Goal: Navigation & Orientation: Find specific page/section

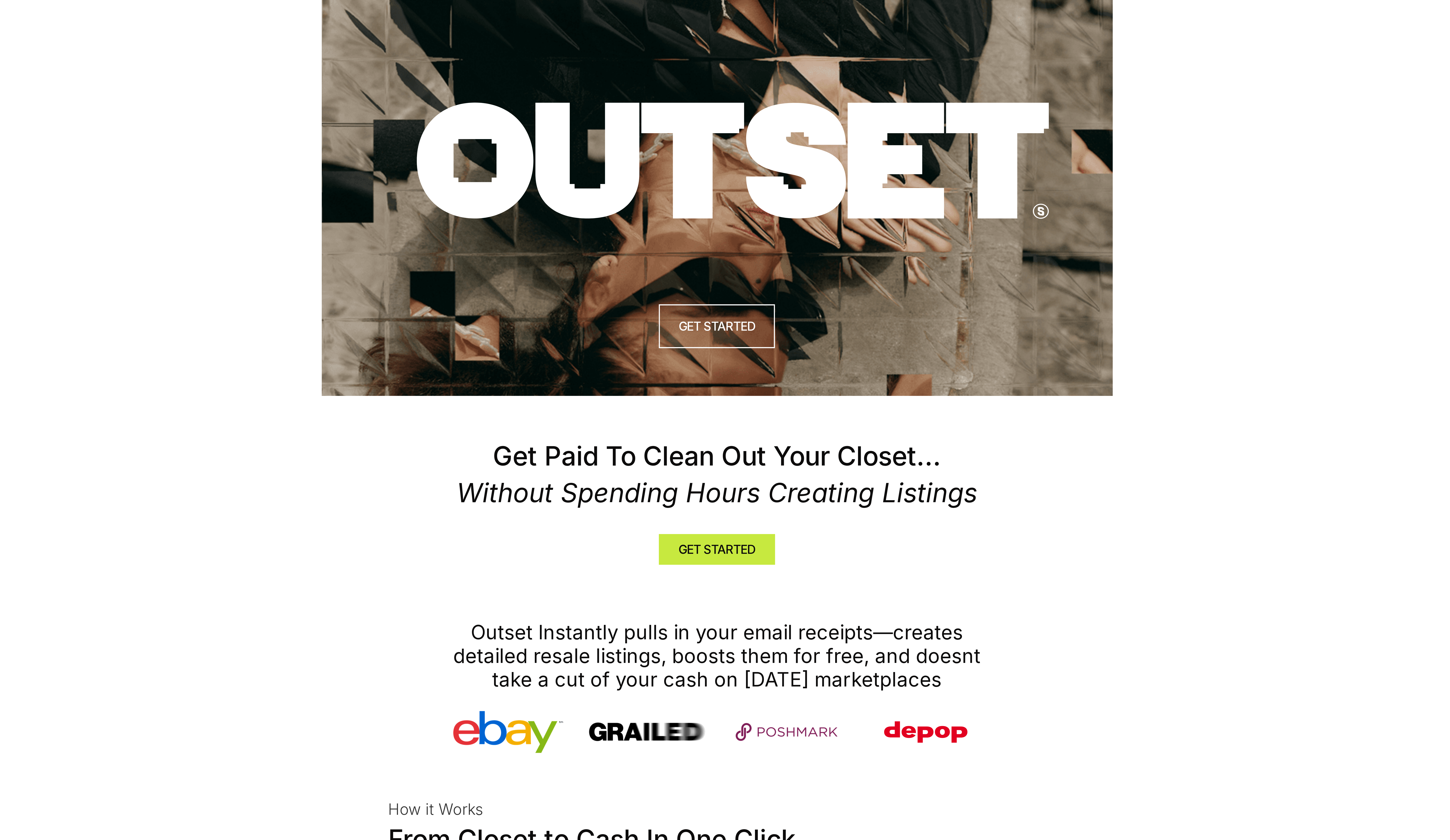
click at [663, 55] on use at bounding box center [730, 53] width 211 height 39
drag, startPoint x: 621, startPoint y: 37, endPoint x: 810, endPoint y: 58, distance: 190.2
click at [811, 58] on icon at bounding box center [730, 53] width 218 height 41
click at [645, 56] on icon at bounding box center [730, 53] width 218 height 41
drag, startPoint x: 630, startPoint y: 40, endPoint x: 898, endPoint y: 62, distance: 268.9
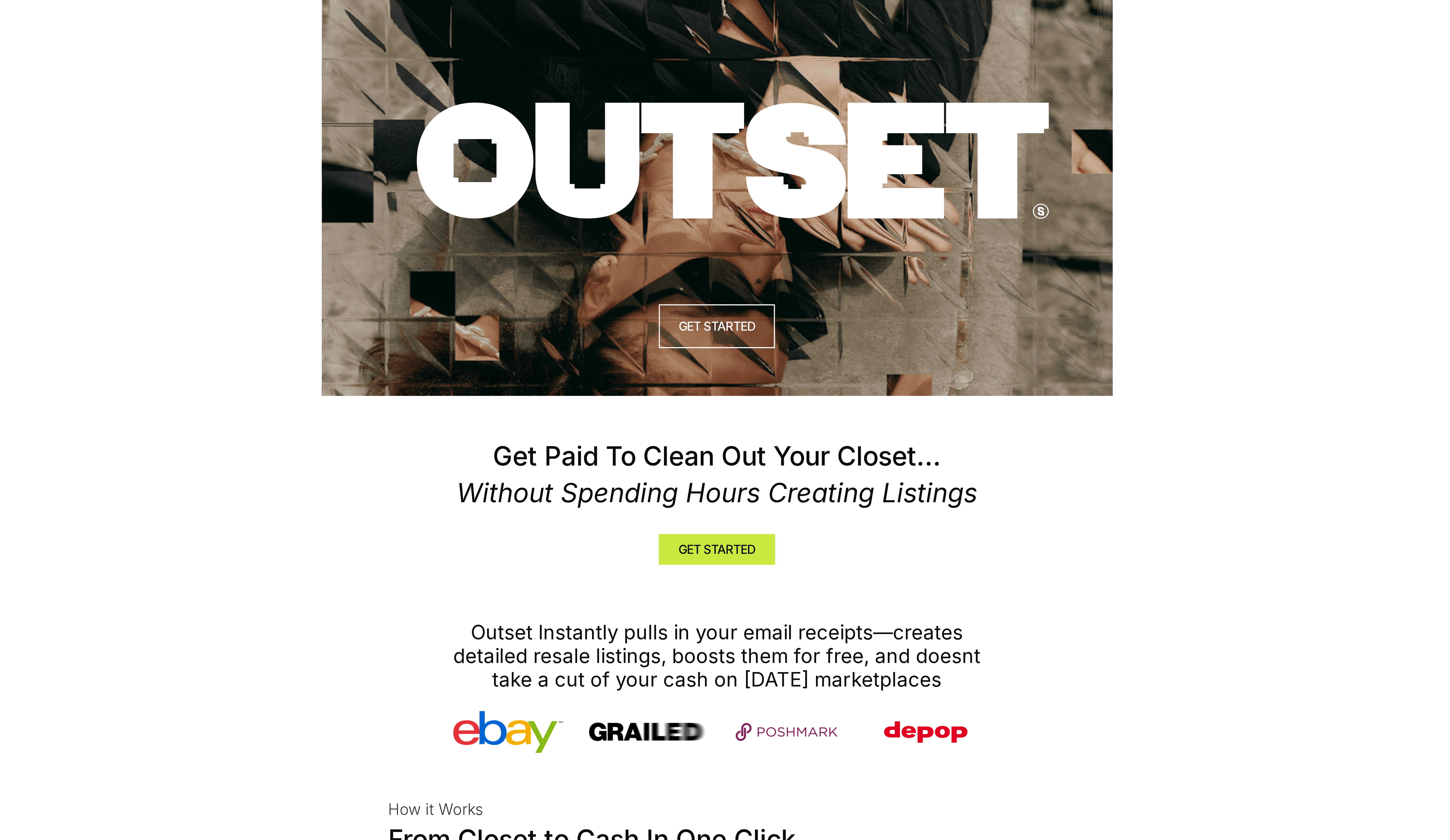
click at [898, 62] on header "GET STARTED" at bounding box center [725, 66] width 1450 height 132
click at [742, 86] on img at bounding box center [725, 66] width 264 height 132
click at [865, 52] on header "GET STARTED" at bounding box center [725, 66] width 1450 height 132
click at [697, 56] on use at bounding box center [730, 53] width 211 height 39
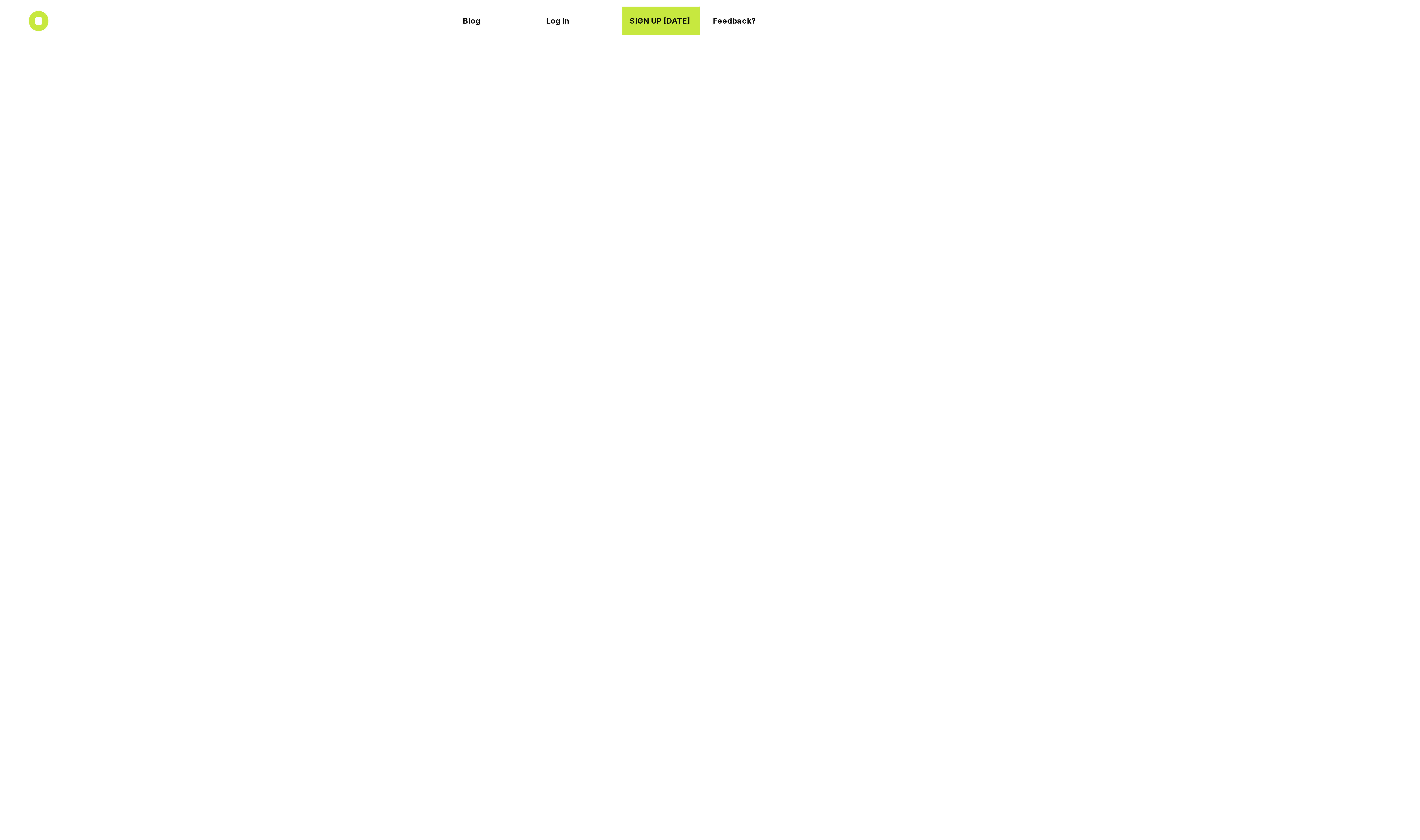
click at [16, 8] on icon at bounding box center [13, 7] width 7 height 7
click at [13, 8] on icon at bounding box center [13, 7] width 7 height 7
click at [159, 7] on p "Blog" at bounding box center [164, 7] width 21 height 3
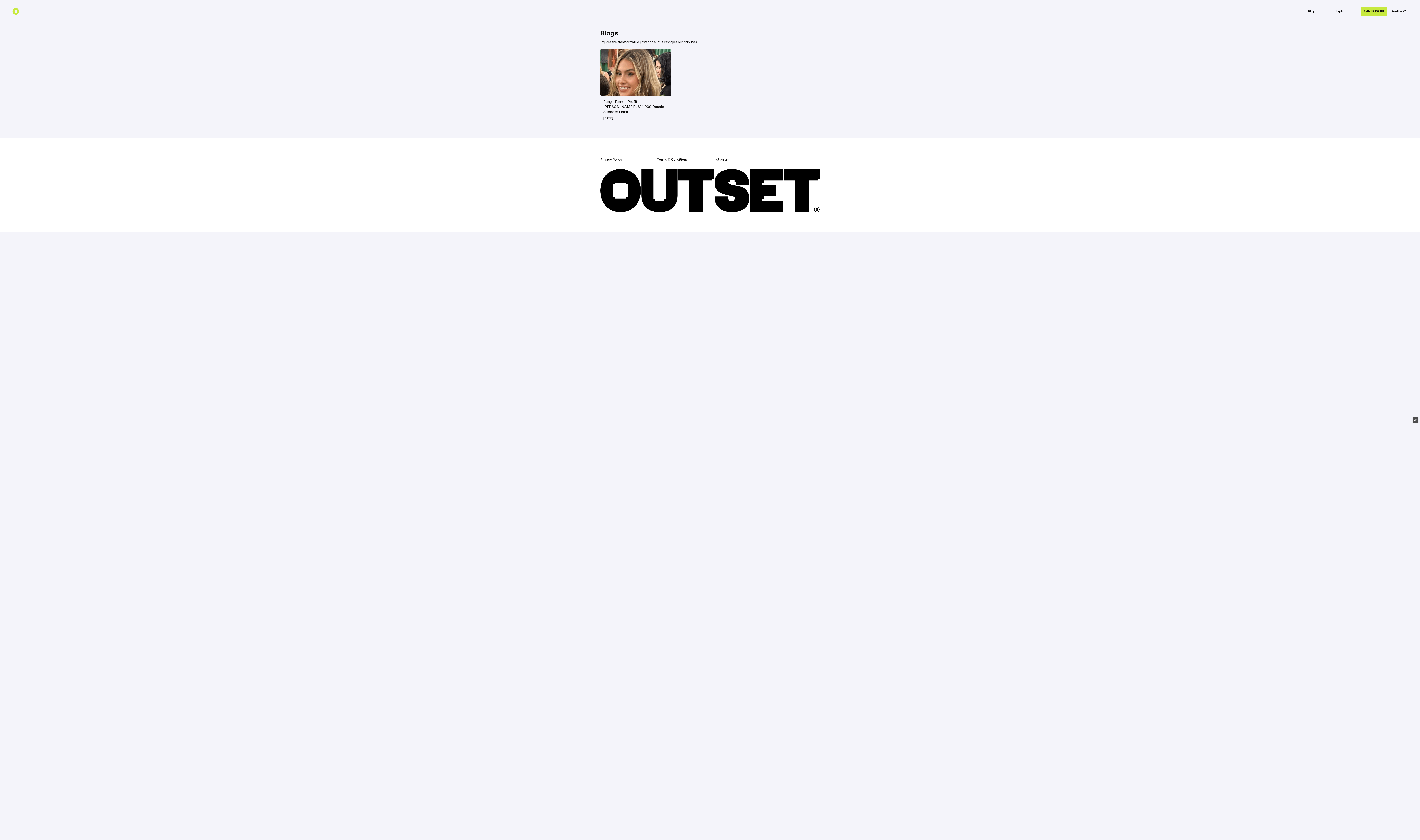
click at [13, 8] on icon at bounding box center [16, 11] width 7 height 7
